Goal: Find contact information: Find contact information

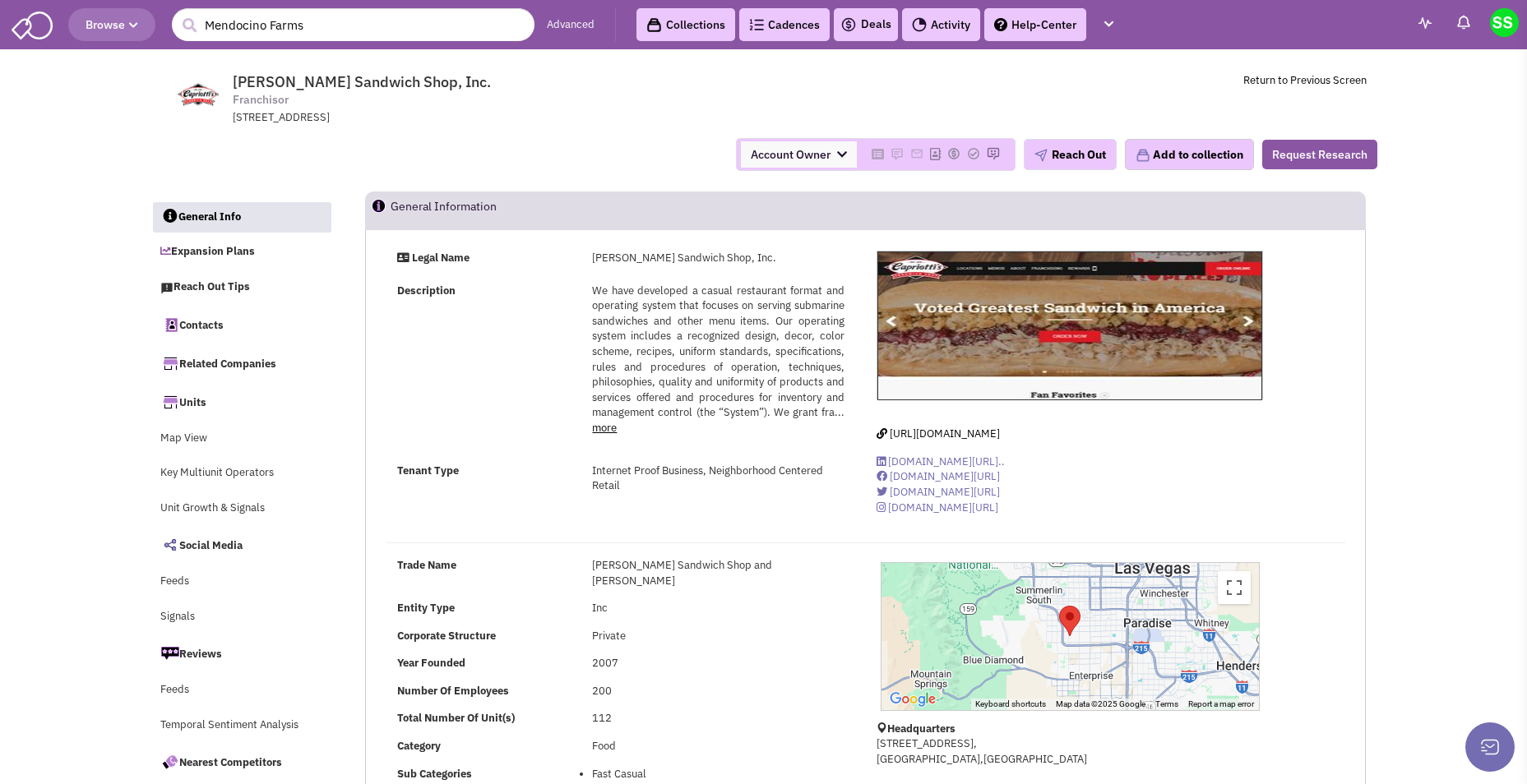
select select
click at [439, 29] on input "Mendocino Farms" at bounding box center [353, 25] width 363 height 33
click at [437, 27] on input "Mendocino Farms" at bounding box center [353, 25] width 363 height 33
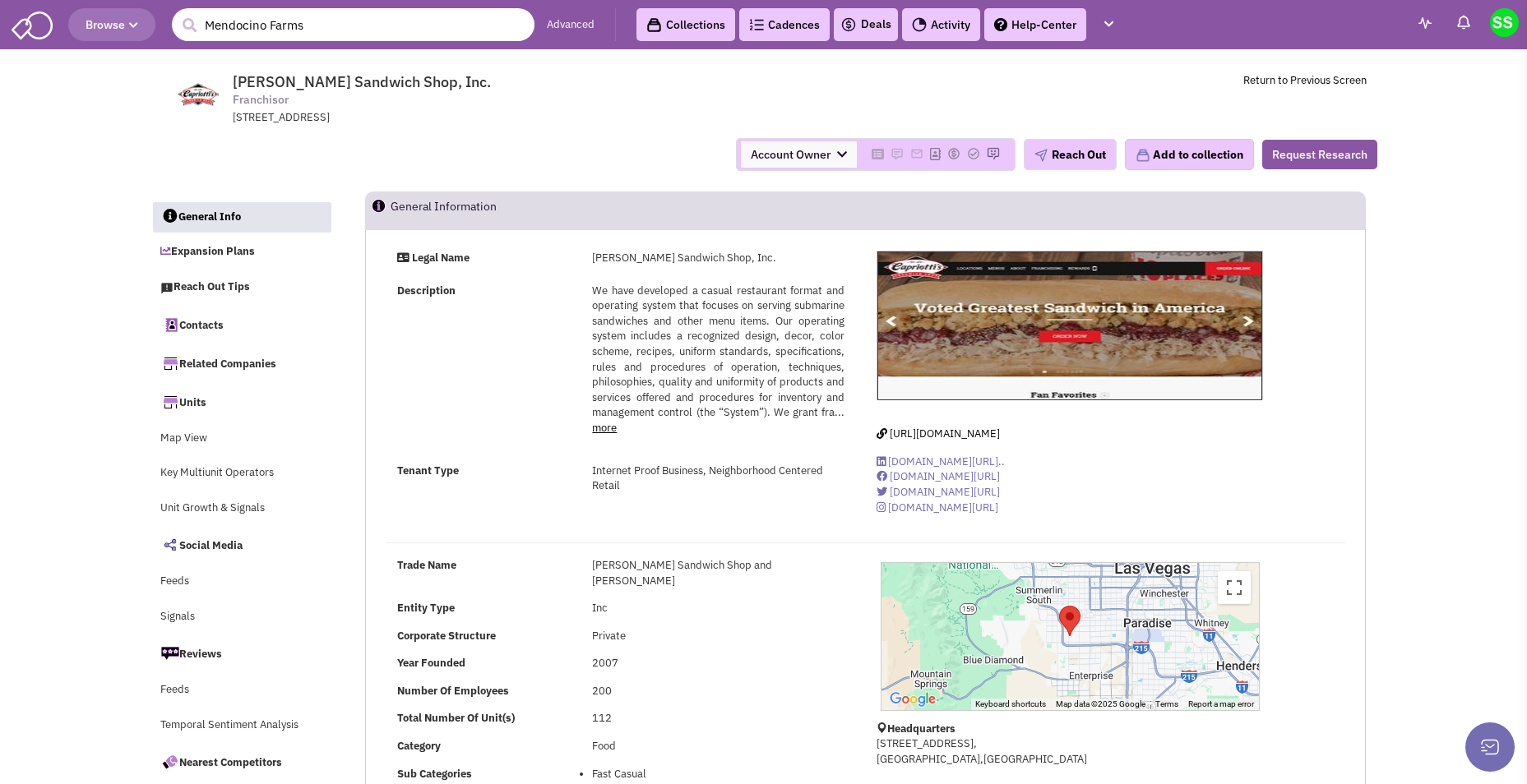
click at [335, 26] on input "Mendocino Farms" at bounding box center [353, 25] width 363 height 33
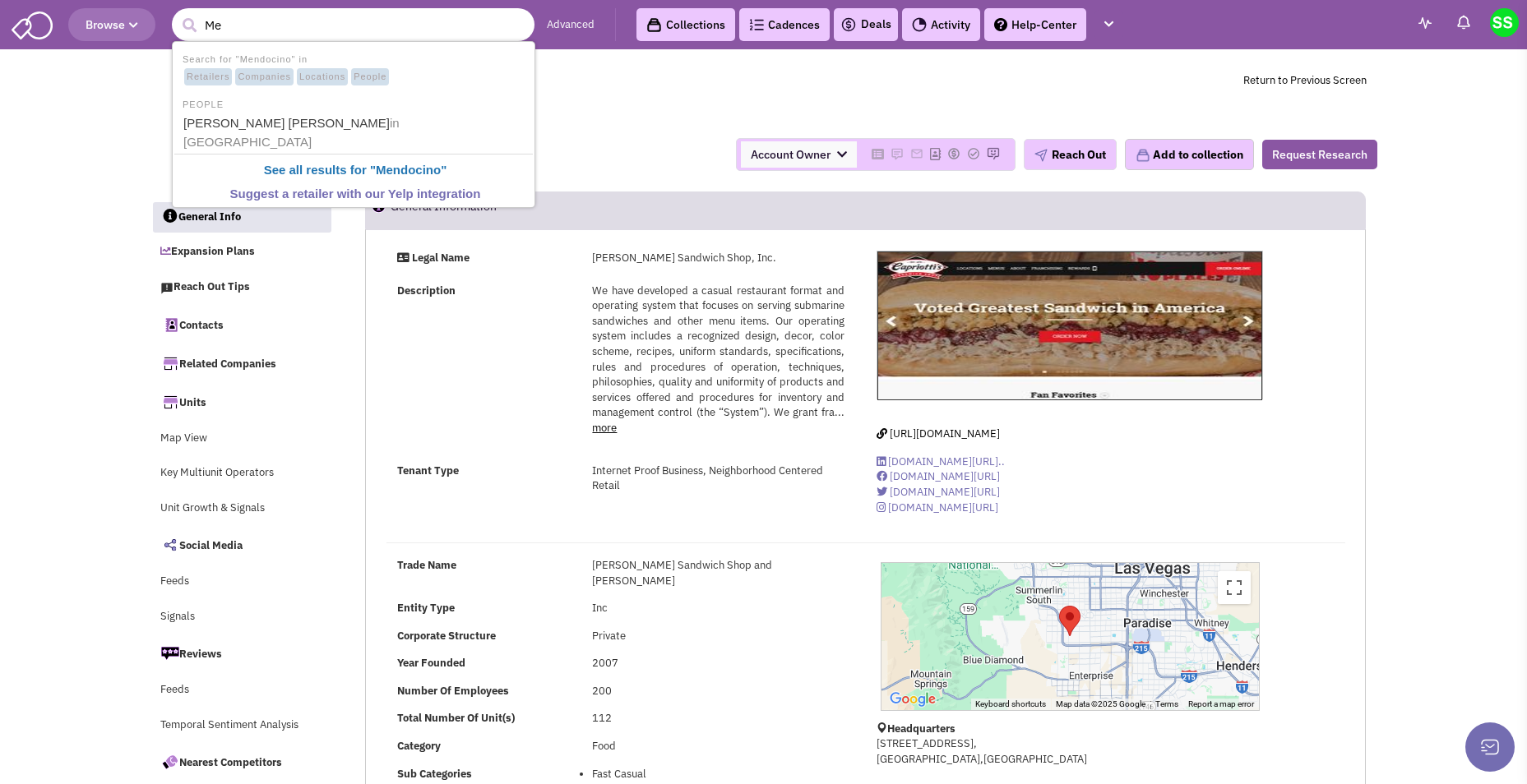
type input "M"
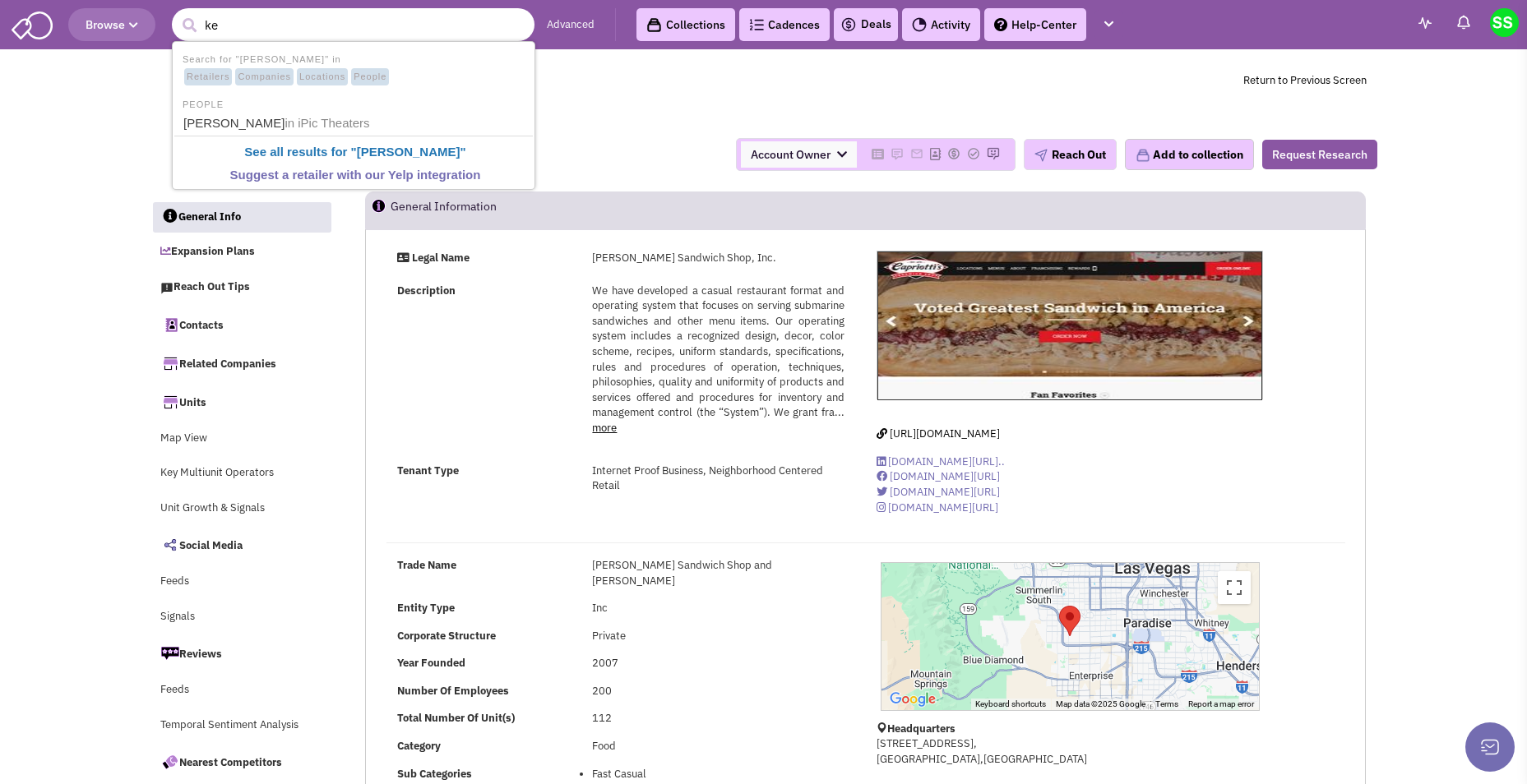
type input "k"
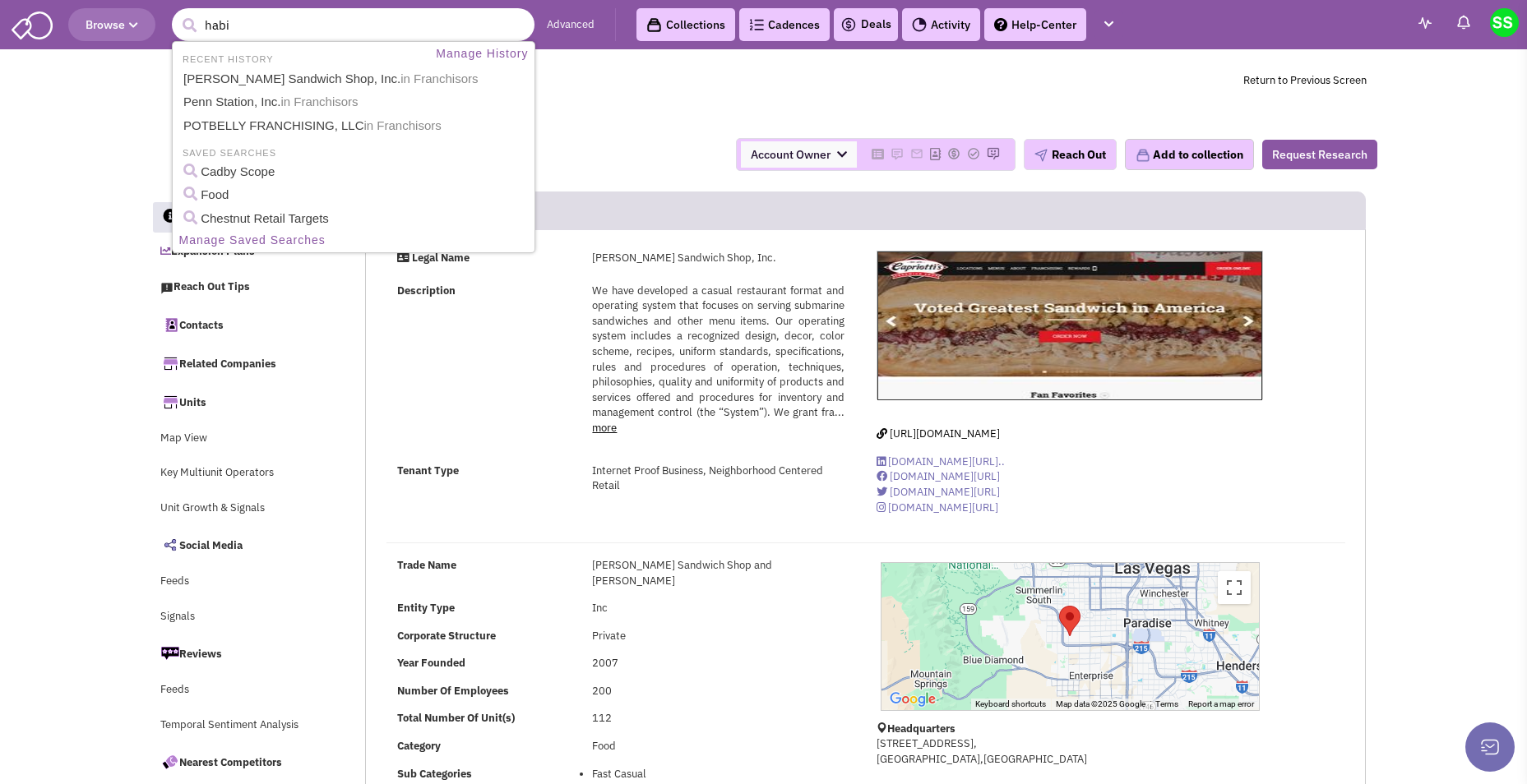
type input "habit"
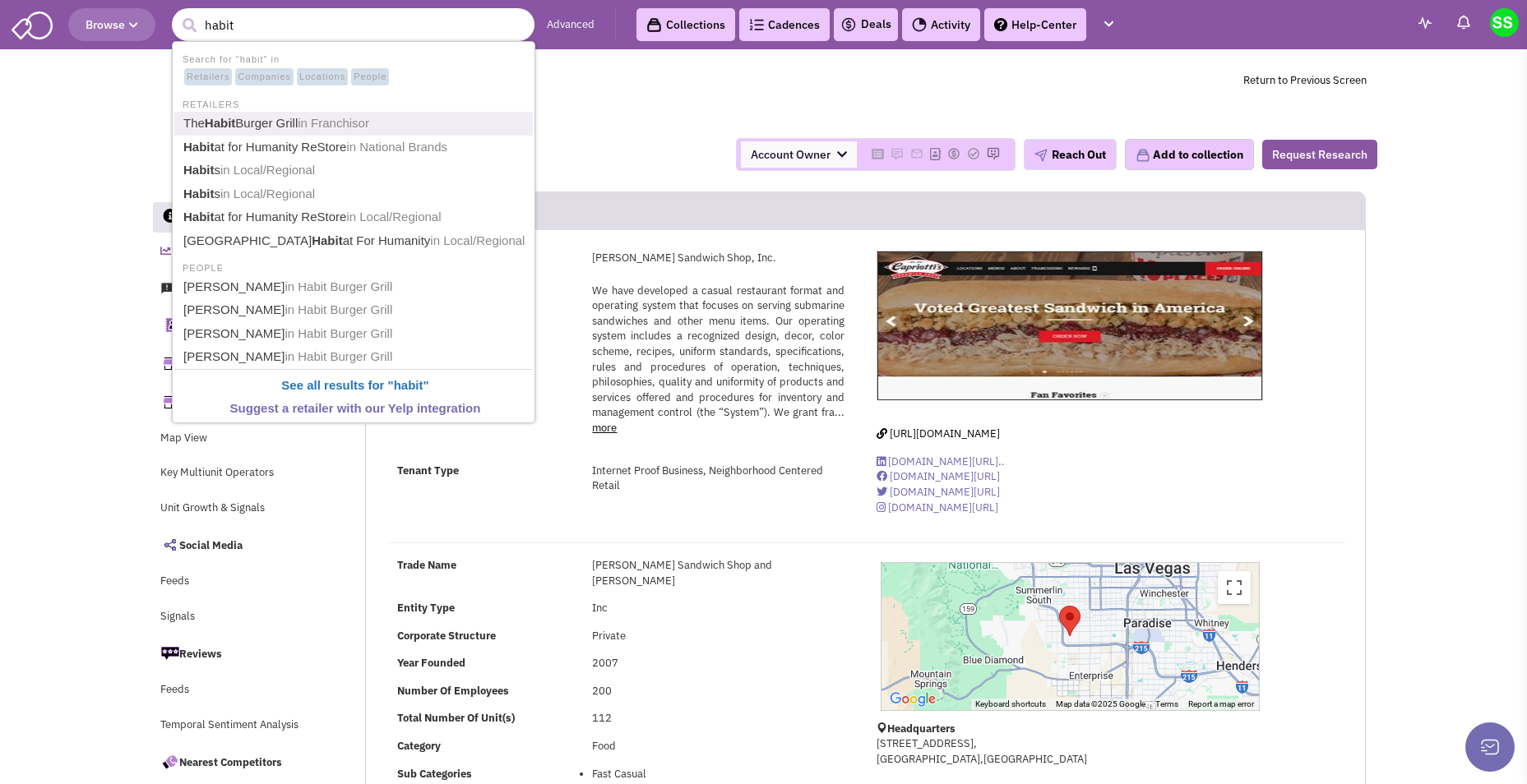
click at [322, 120] on span "in Franchisor" at bounding box center [333, 123] width 72 height 14
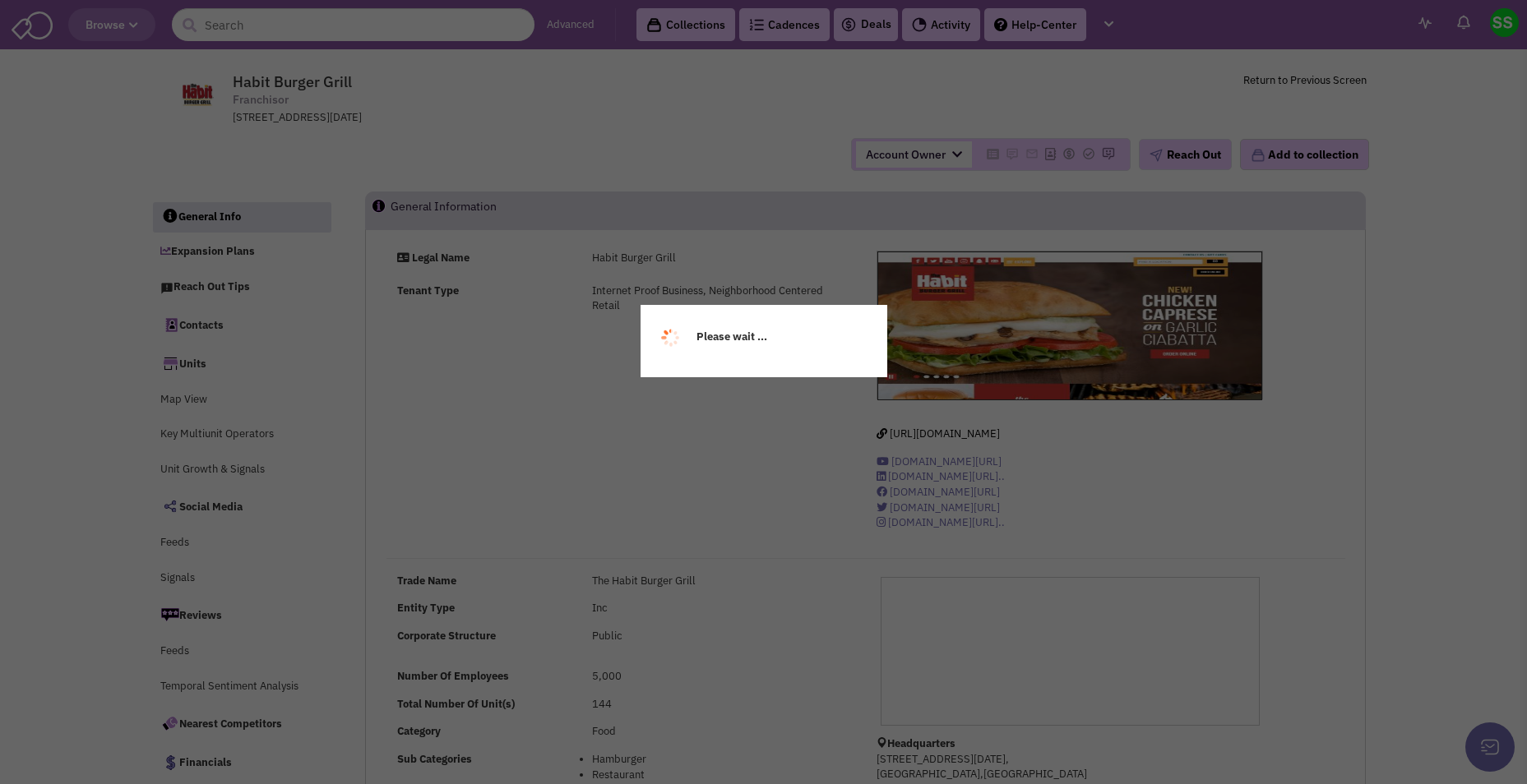
select select
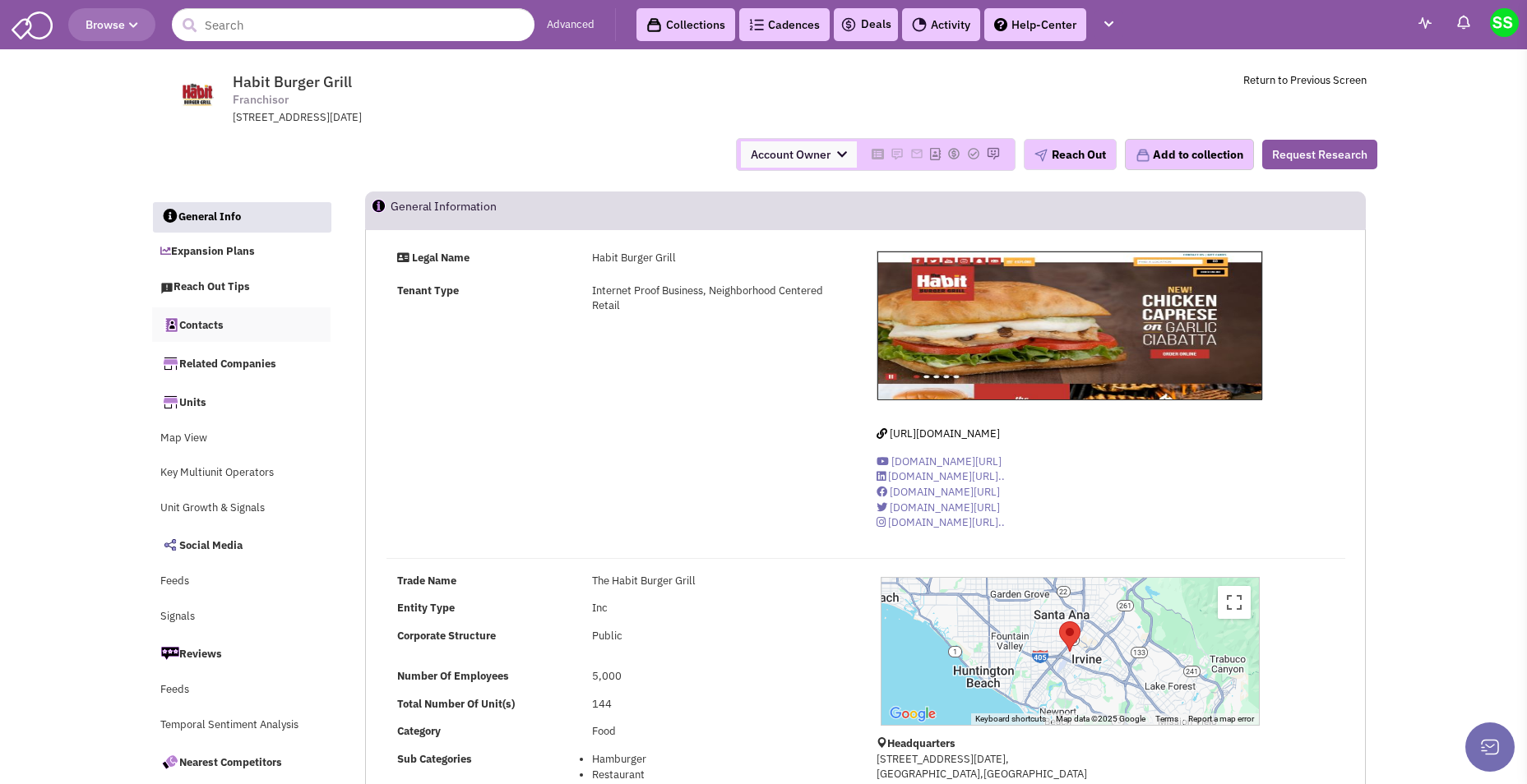
click at [207, 329] on link "Contacts" at bounding box center [242, 325] width 179 height 35
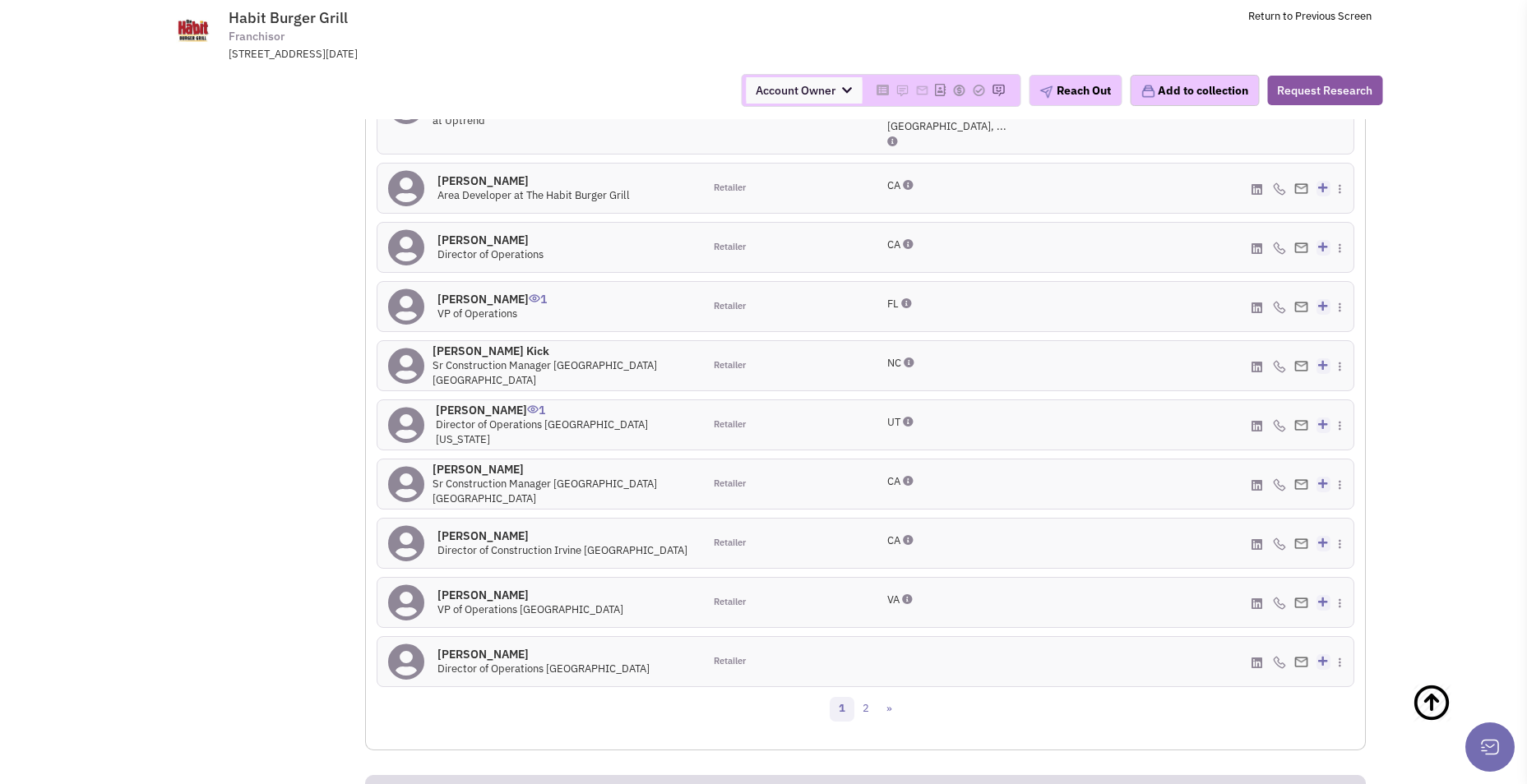
scroll to position [1432, 0]
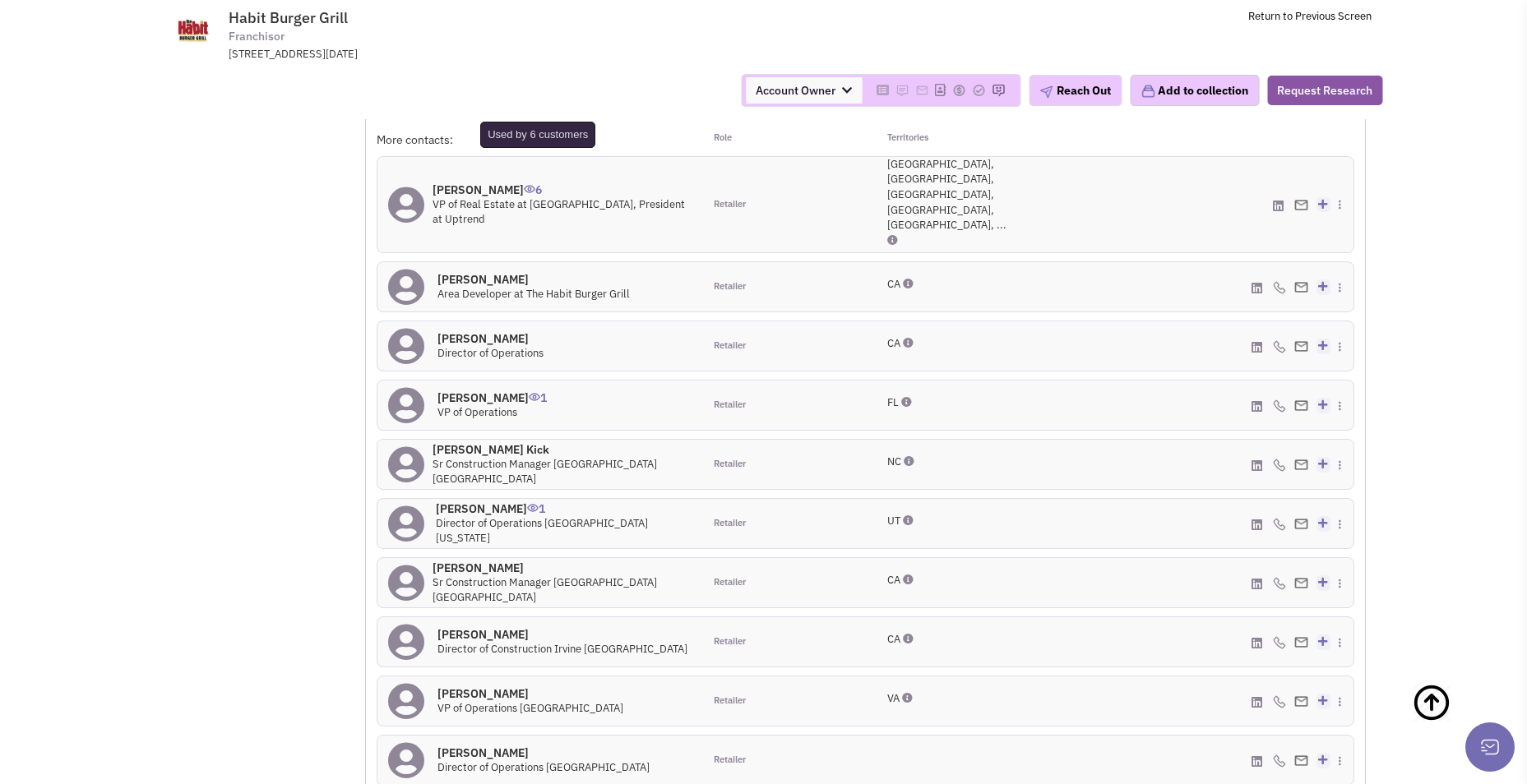
click at [533, 185] on img at bounding box center [530, 189] width 12 height 8
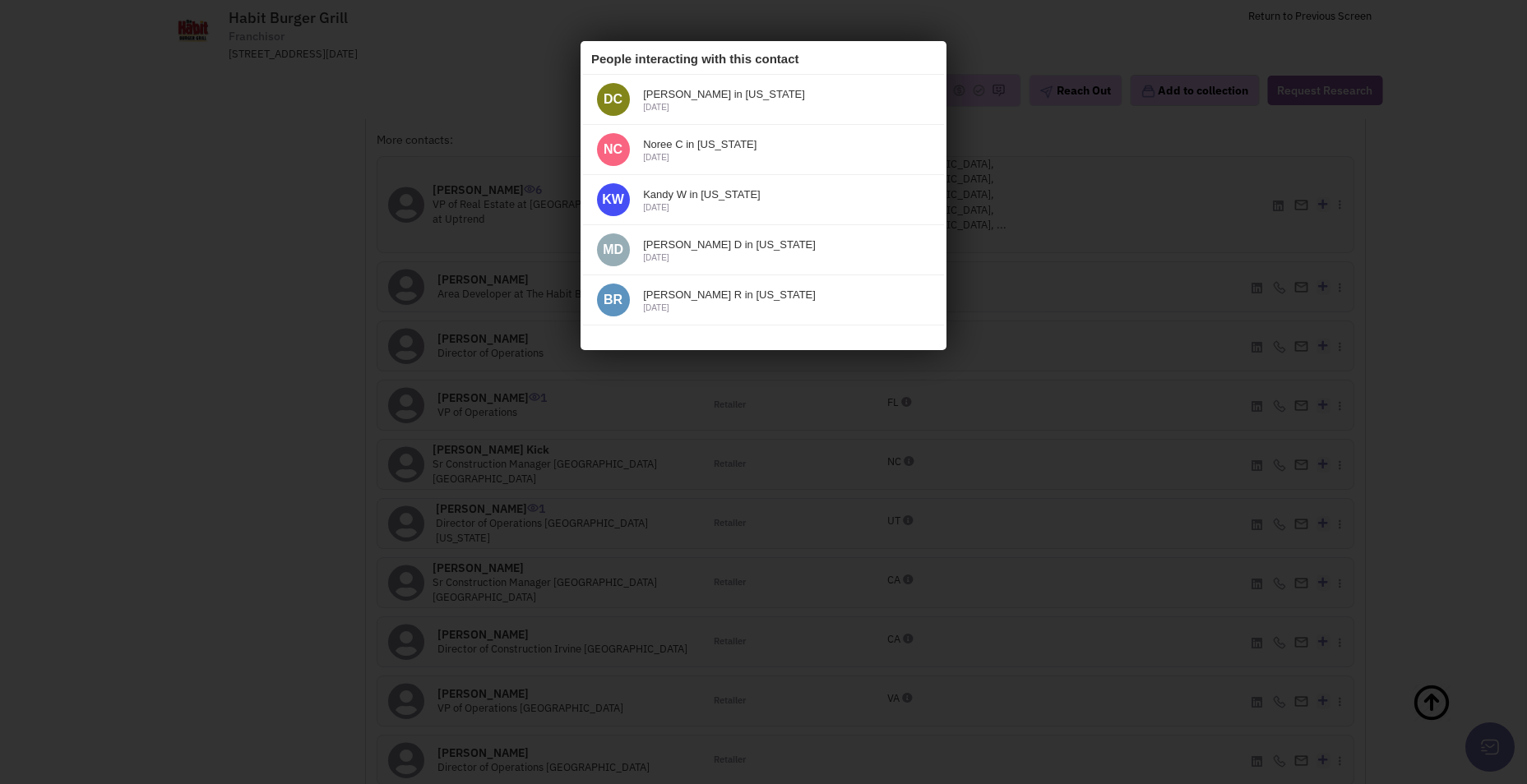
scroll to position [0, 0]
click at [922, 57] on icon at bounding box center [923, 58] width 20 height 25
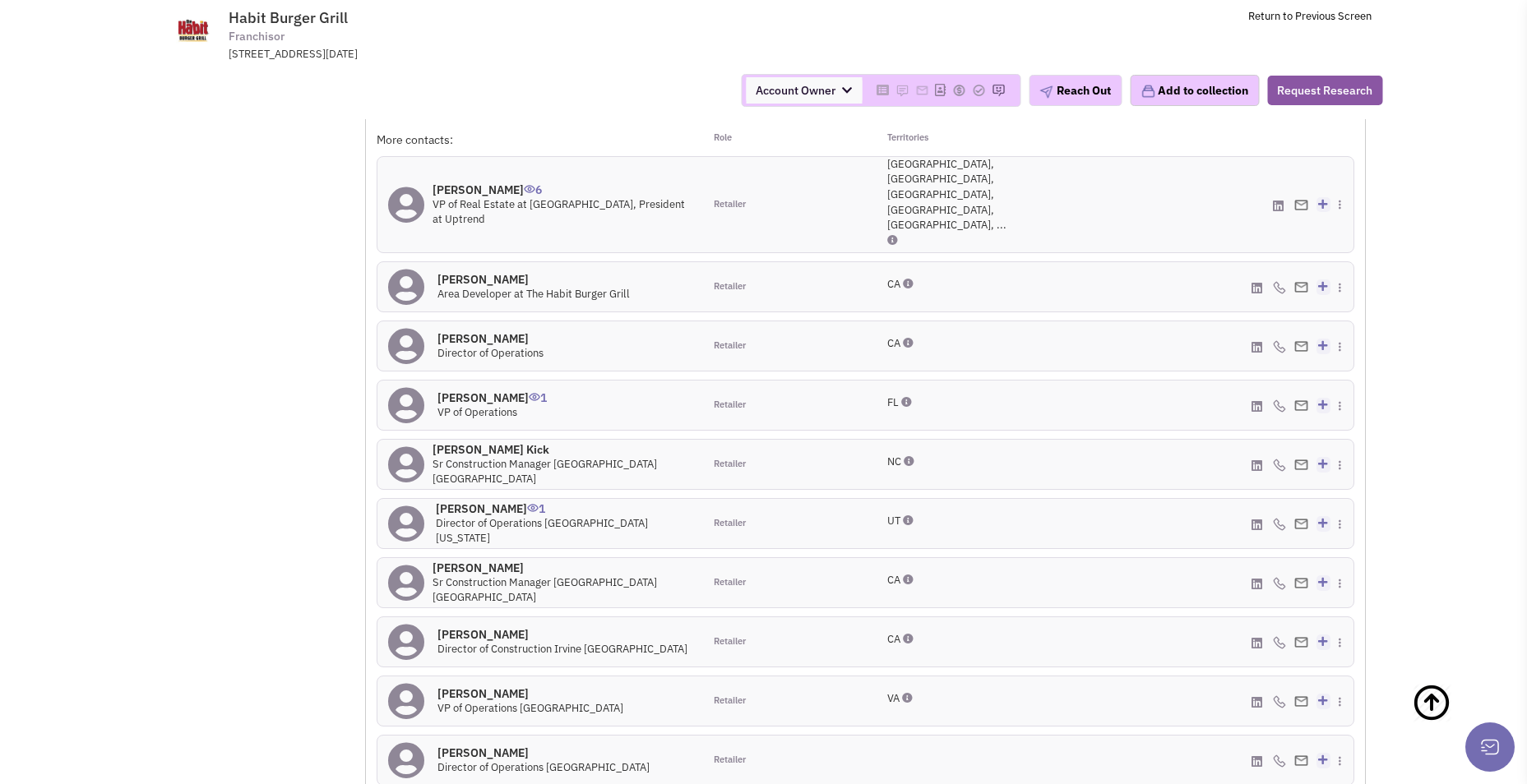
click at [471, 183] on h4 "Chris Schlueter 6" at bounding box center [563, 190] width 260 height 15
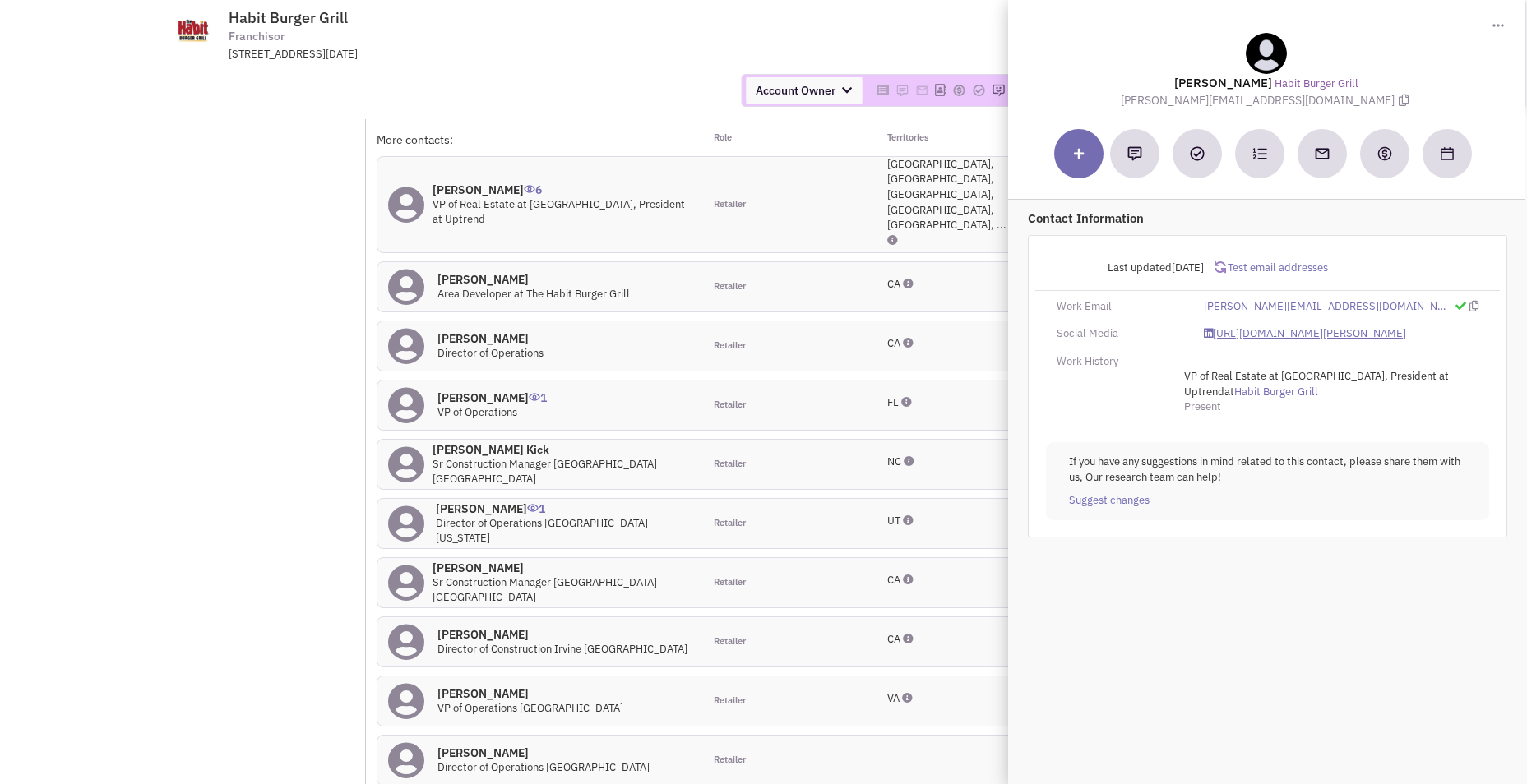
click at [1293, 332] on link "https://www.linkedin.com/in/chris-schlueter-5588375/" at bounding box center [1305, 334] width 202 height 16
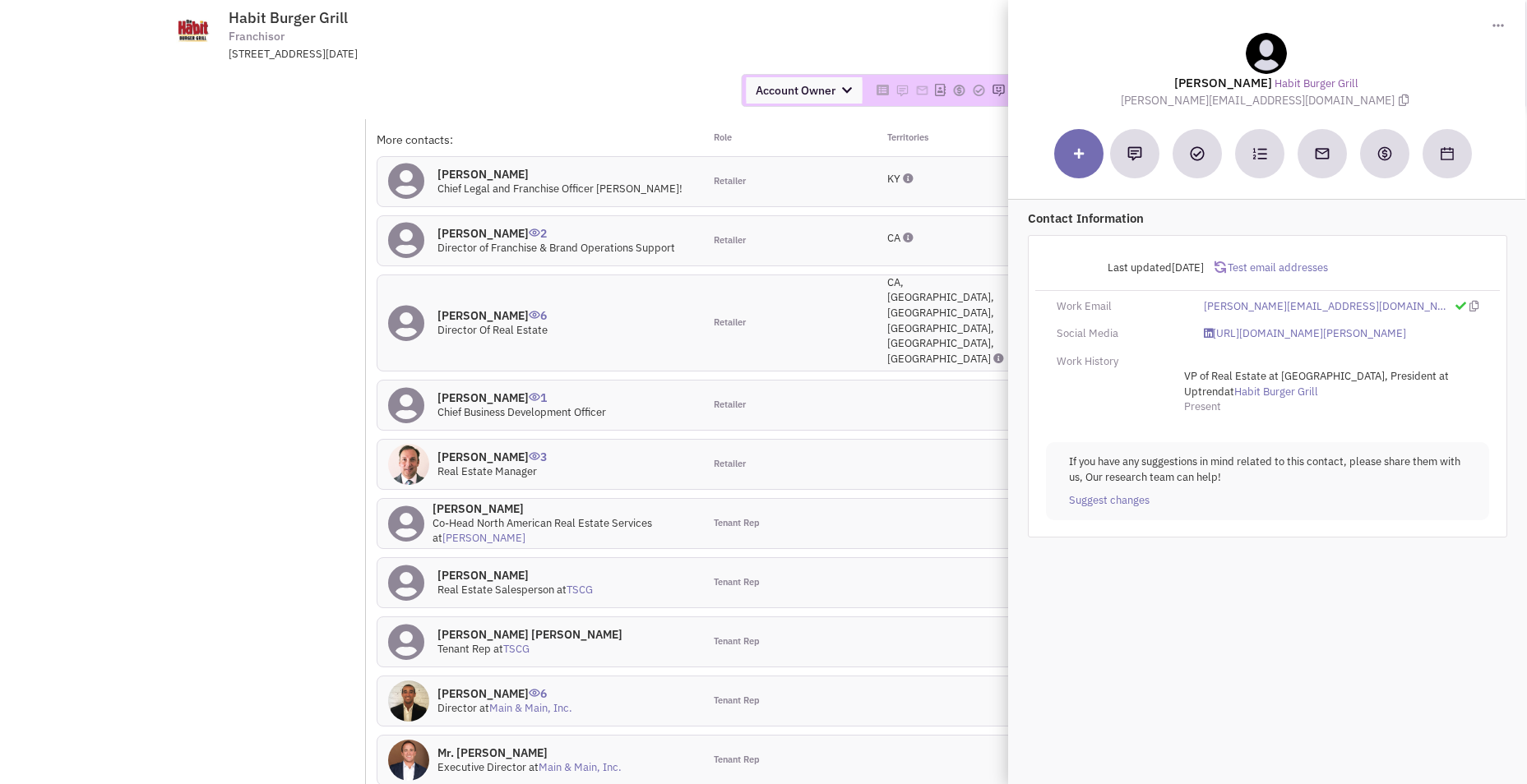
click at [856, 23] on td "Habit Burger Grill Franchisor 17320 Red Hill Ave., Suite 140, Irvine, CA, 92614…" at bounding box center [809, 30] width 1126 height 62
